Goal: Task Accomplishment & Management: Manage account settings

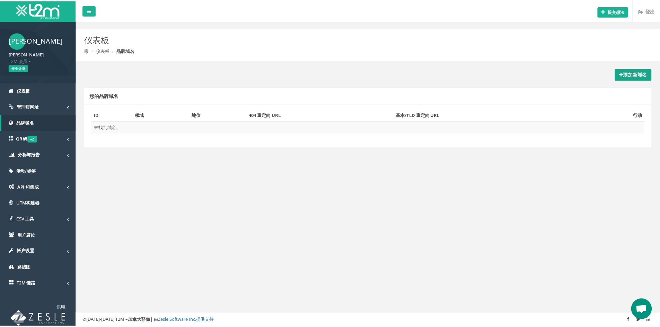
scroll to position [33, 0]
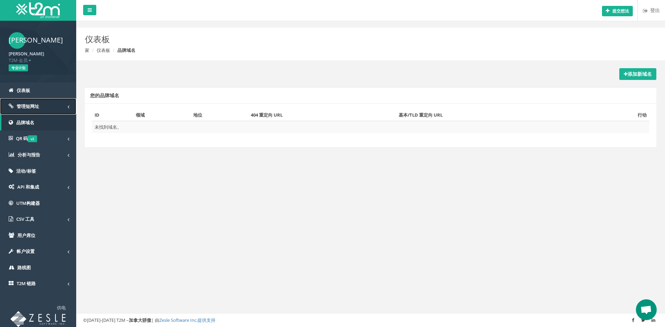
click at [54, 107] on link "管理短网址" at bounding box center [38, 106] width 76 height 16
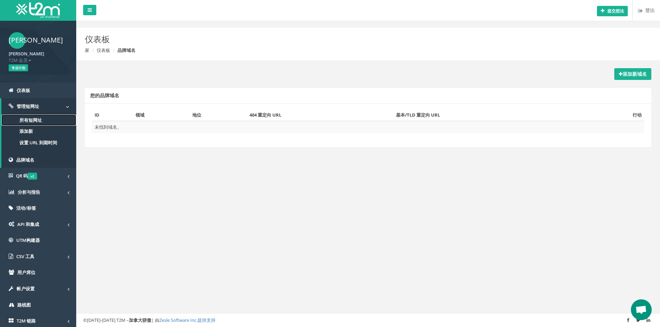
click at [48, 123] on link "所有短网址" at bounding box center [38, 120] width 75 height 11
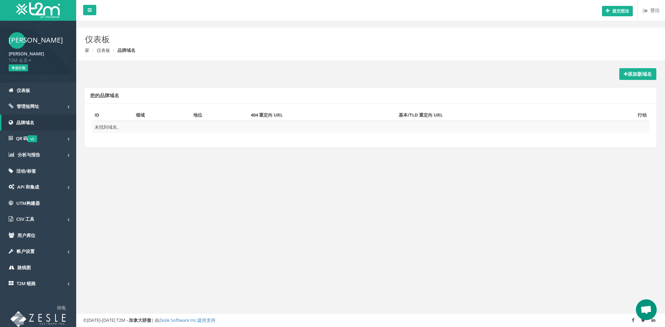
scroll to position [33, 0]
click at [635, 69] on link "添加新域名" at bounding box center [637, 74] width 37 height 12
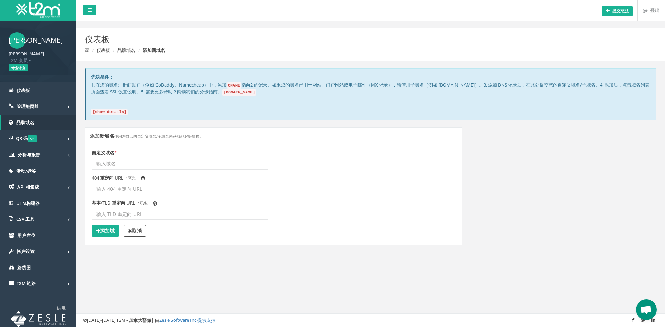
scroll to position [33, 0]
click at [113, 163] on input "自定义域名 *" at bounding box center [180, 164] width 177 height 12
type input "huajia.pro"
click at [152, 249] on div "添加新域名 使用您自己的自定义域名/子域名来获取品牌短链接。 自定义域名 * huajia.pro 404 重定向 URL （可选） 我 （可选） 我" at bounding box center [274, 190] width 388 height 127
click at [113, 231] on font "添加域" at bounding box center [107, 231] width 15 height 7
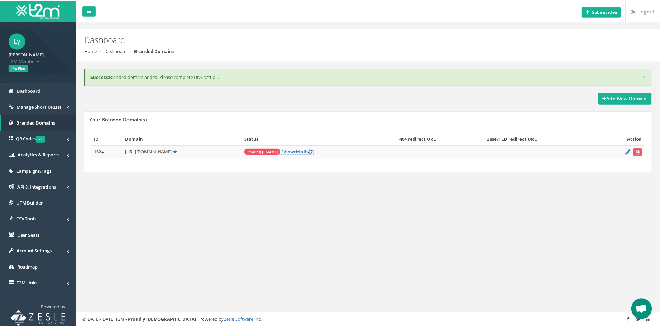
scroll to position [33, 0]
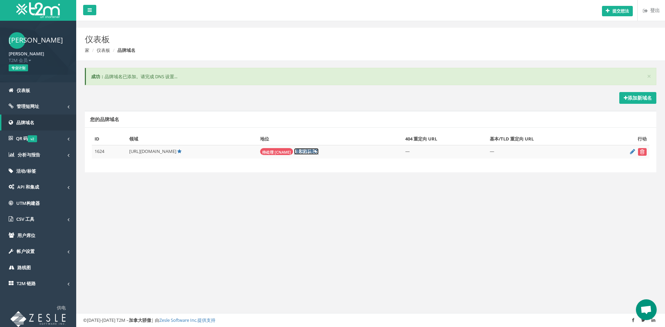
click at [304, 152] on font "详情" at bounding box center [308, 151] width 9 height 6
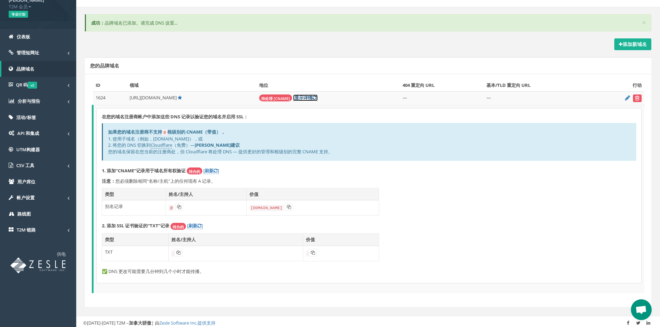
scroll to position [56, 0]
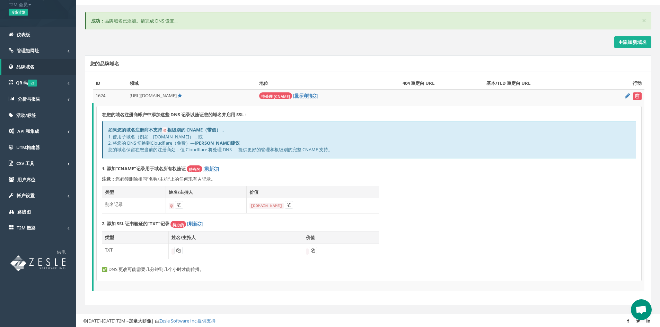
drag, startPoint x: 313, startPoint y: 169, endPoint x: 295, endPoint y: 166, distance: 17.6
click at [295, 166] on p "1. 添加“CNAME”记录用于域名所有权验证 待办的 [刷新 ]" at bounding box center [369, 169] width 534 height 7
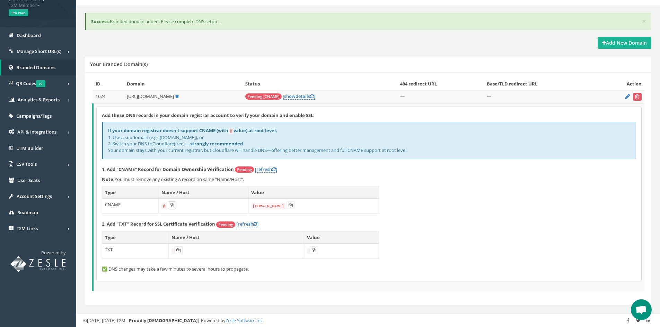
click at [170, 205] on icon at bounding box center [172, 205] width 4 height 4
click at [171, 207] on icon at bounding box center [172, 205] width 4 height 4
drag, startPoint x: 292, startPoint y: 206, endPoint x: 268, endPoint y: 198, distance: 24.9
click at [292, 206] on icon at bounding box center [290, 205] width 4 height 4
click at [179, 253] on button at bounding box center [178, 251] width 8 height 8
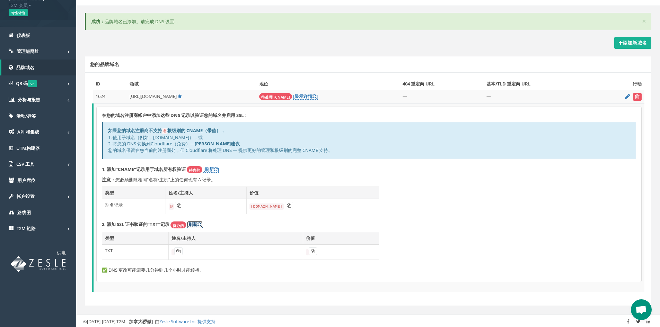
click at [198, 223] on icon at bounding box center [199, 224] width 4 height 5
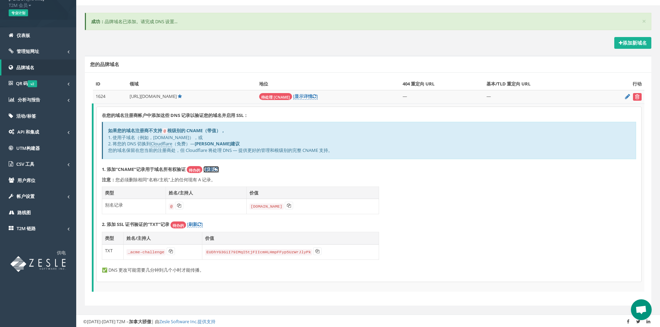
click at [214, 169] on icon at bounding box center [216, 169] width 4 height 5
click at [169, 252] on icon at bounding box center [171, 251] width 4 height 4
click at [315, 251] on icon at bounding box center [317, 251] width 4 height 4
click at [211, 167] on font "[刷新" at bounding box center [208, 169] width 10 height 6
click at [303, 96] on font "详情" at bounding box center [307, 96] width 9 height 6
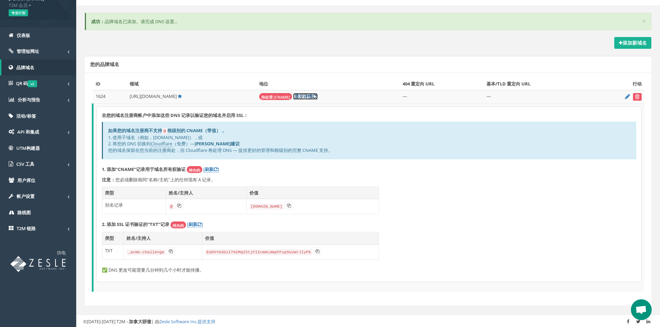
scroll to position [0, 0]
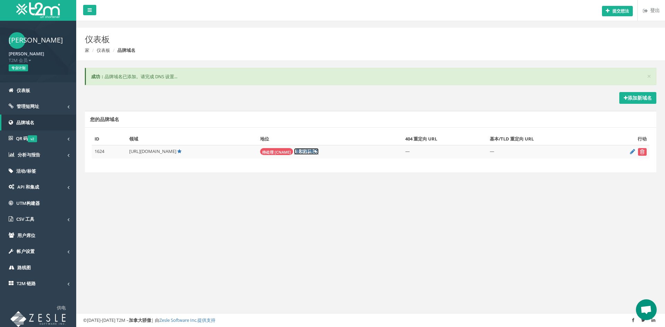
click at [313, 151] on icon at bounding box center [315, 151] width 4 height 5
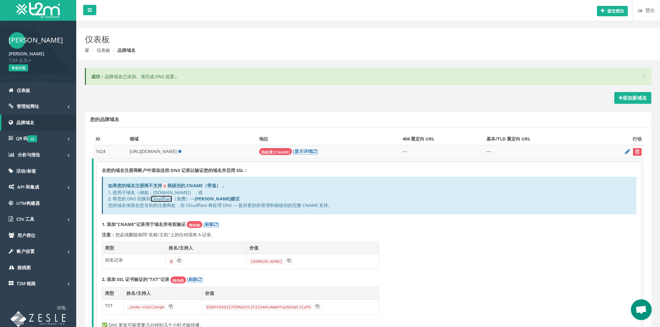
click at [166, 198] on font "Cloudflare" at bounding box center [161, 199] width 21 height 6
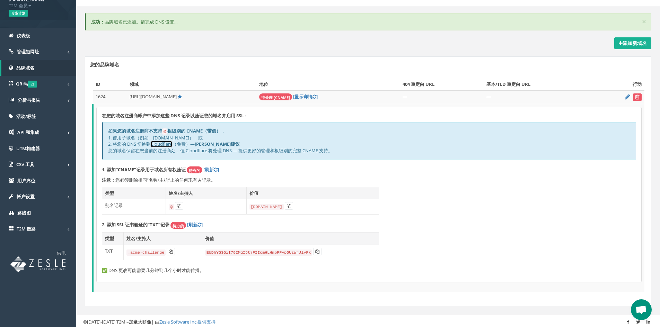
scroll to position [56, 0]
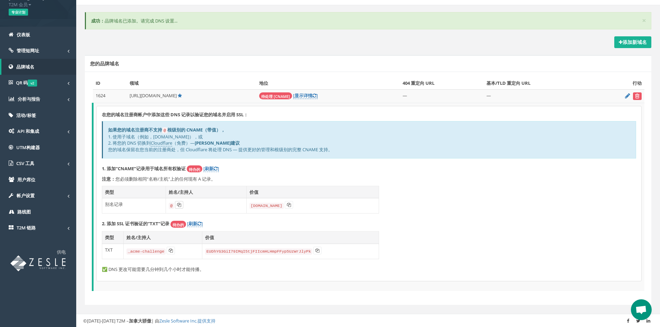
click at [178, 204] on icon at bounding box center [179, 205] width 4 height 4
click at [287, 204] on icon at bounding box center [289, 205] width 4 height 4
drag, startPoint x: 171, startPoint y: 251, endPoint x: 166, endPoint y: 249, distance: 5.1
click at [171, 251] on icon at bounding box center [171, 251] width 4 height 4
click at [315, 250] on icon at bounding box center [317, 251] width 4 height 4
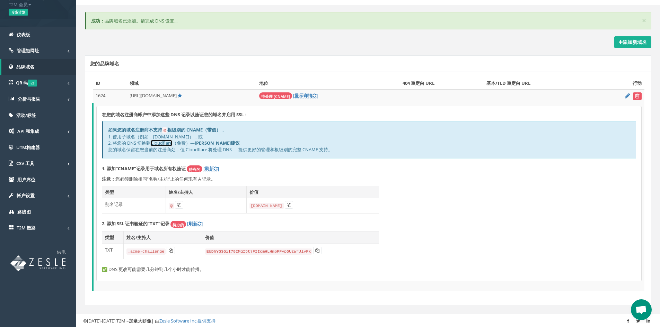
click at [159, 143] on font "Cloudflare" at bounding box center [161, 143] width 21 height 6
click at [159, 142] on font "Cloudflare" at bounding box center [161, 143] width 21 height 6
click at [218, 168] on font "]" at bounding box center [217, 169] width 1 height 6
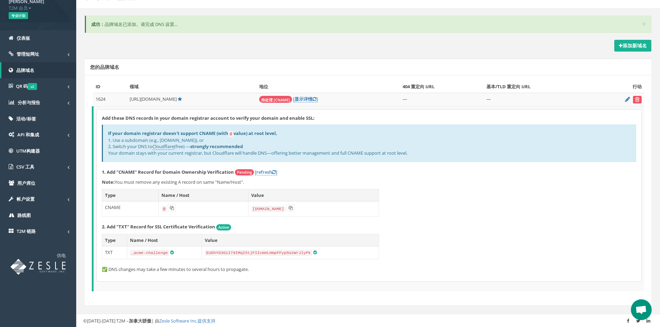
scroll to position [53, 0]
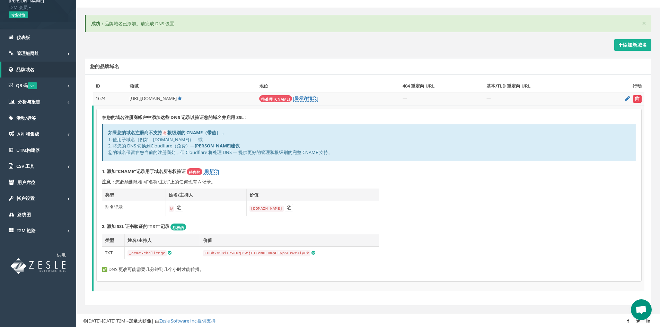
click at [637, 99] on icon "submit" at bounding box center [637, 99] width 5 height 4
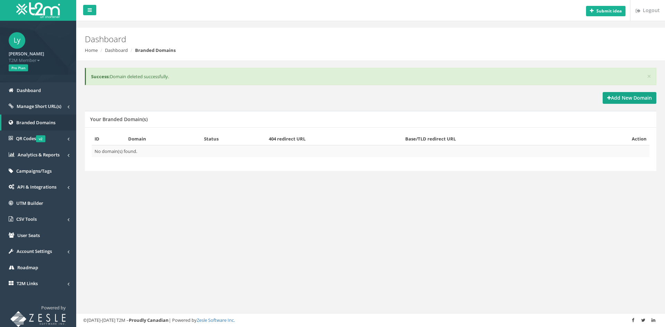
click at [632, 94] on link "Add New Domain" at bounding box center [630, 98] width 54 height 12
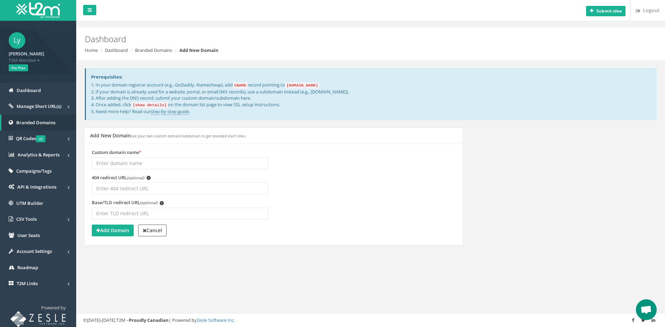
scroll to position [33, 0]
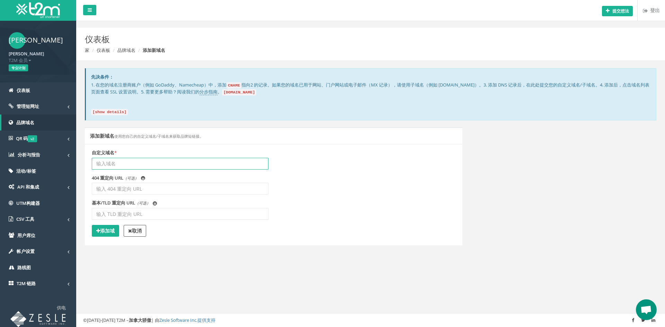
click at [156, 161] on input "自定义域名 *" at bounding box center [180, 164] width 177 height 12
paste input "https://huajiashop.com/"
type input "https://huajiashop.com/"
click at [143, 270] on div "提交想法 登出 仪表板 家 仪表板 品牌域名 添加新域名 先决条件： 1. 在您的域名注册商账户（例如 GoDaddy、Namecheap）中，添加 CNAM…" at bounding box center [370, 163] width 589 height 327
click at [113, 230] on font "添加域" at bounding box center [107, 231] width 15 height 7
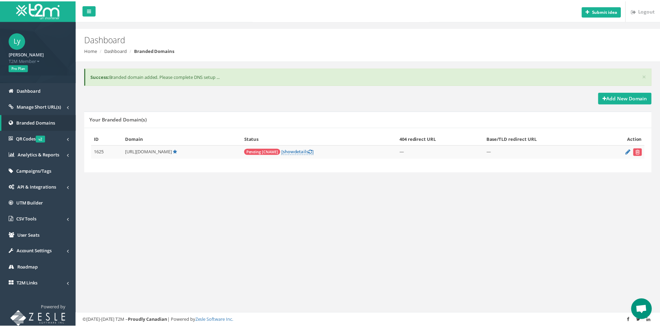
scroll to position [33, 0]
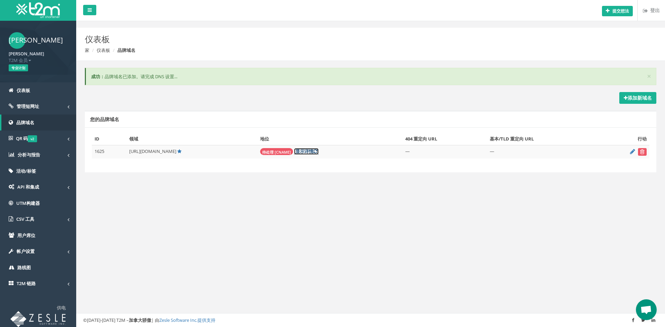
click at [310, 150] on font "详情" at bounding box center [308, 151] width 9 height 6
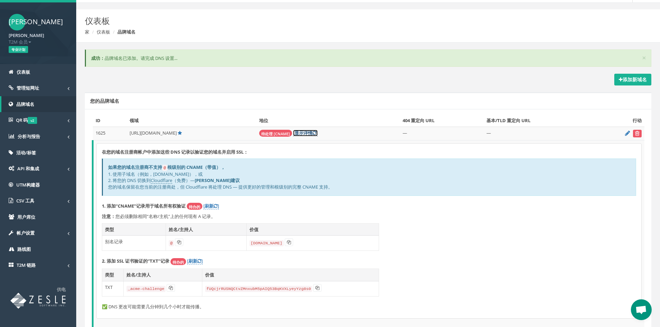
scroll to position [56, 0]
